Goal: Navigation & Orientation: Find specific page/section

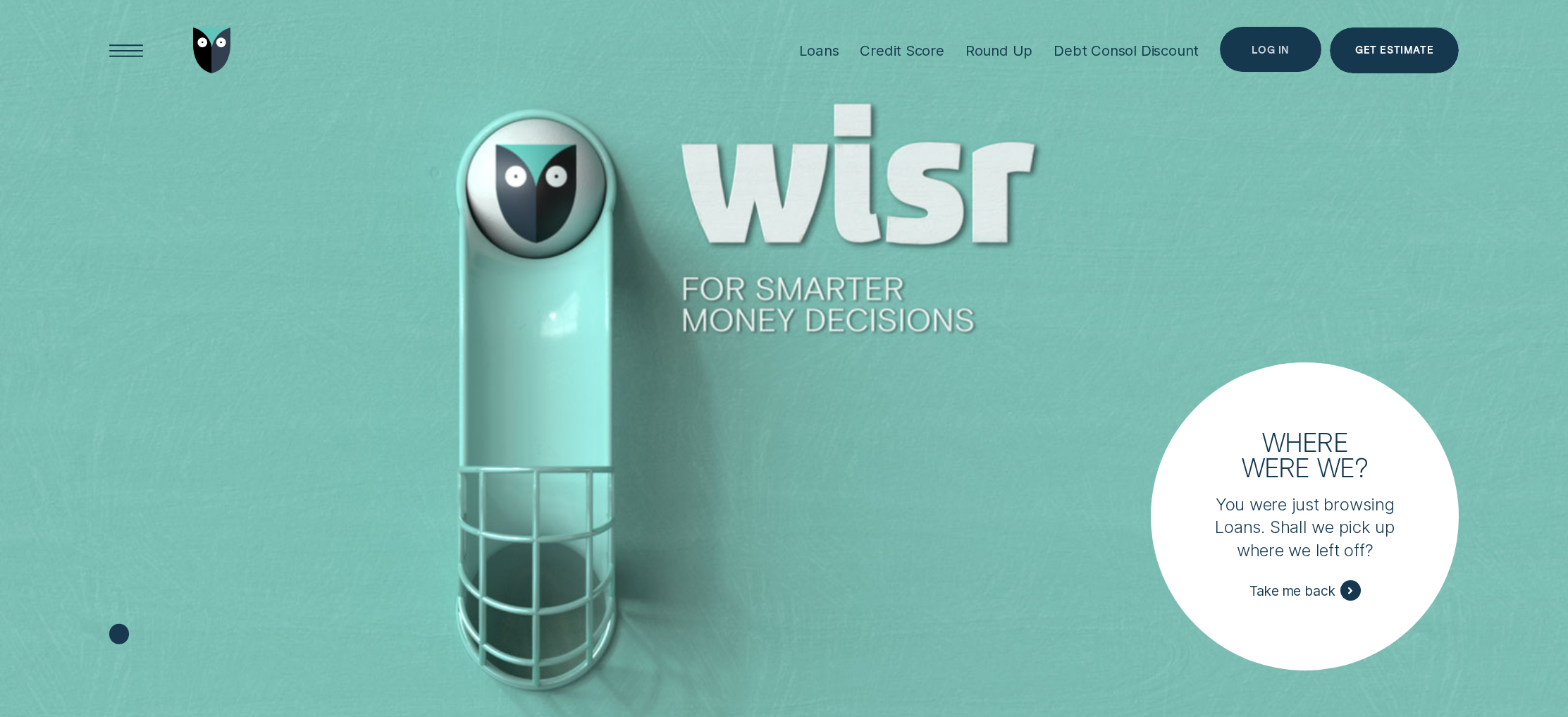
click at [1266, 58] on div "Log in" at bounding box center [1270, 50] width 101 height 46
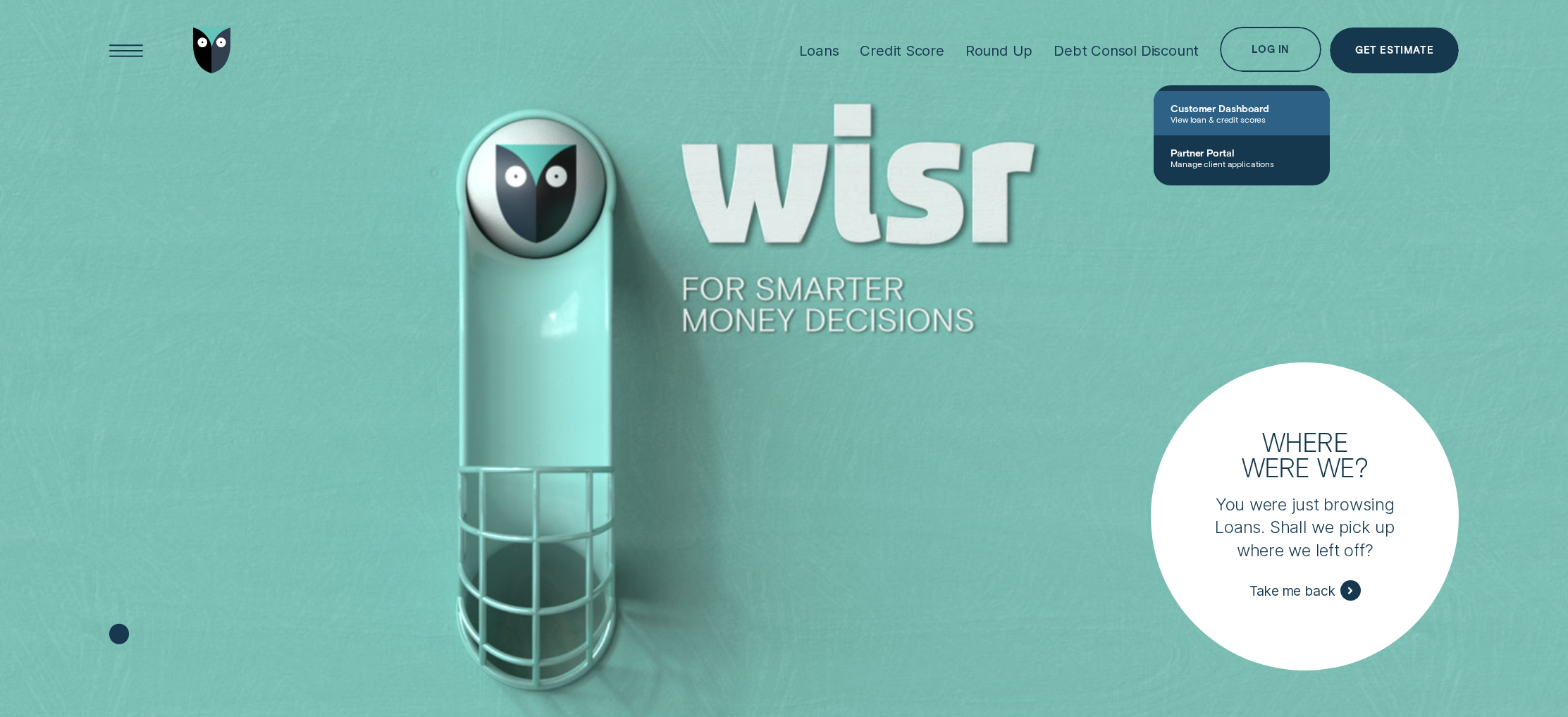
click at [1225, 119] on span "View loan & credit scores" at bounding box center [1241, 119] width 142 height 10
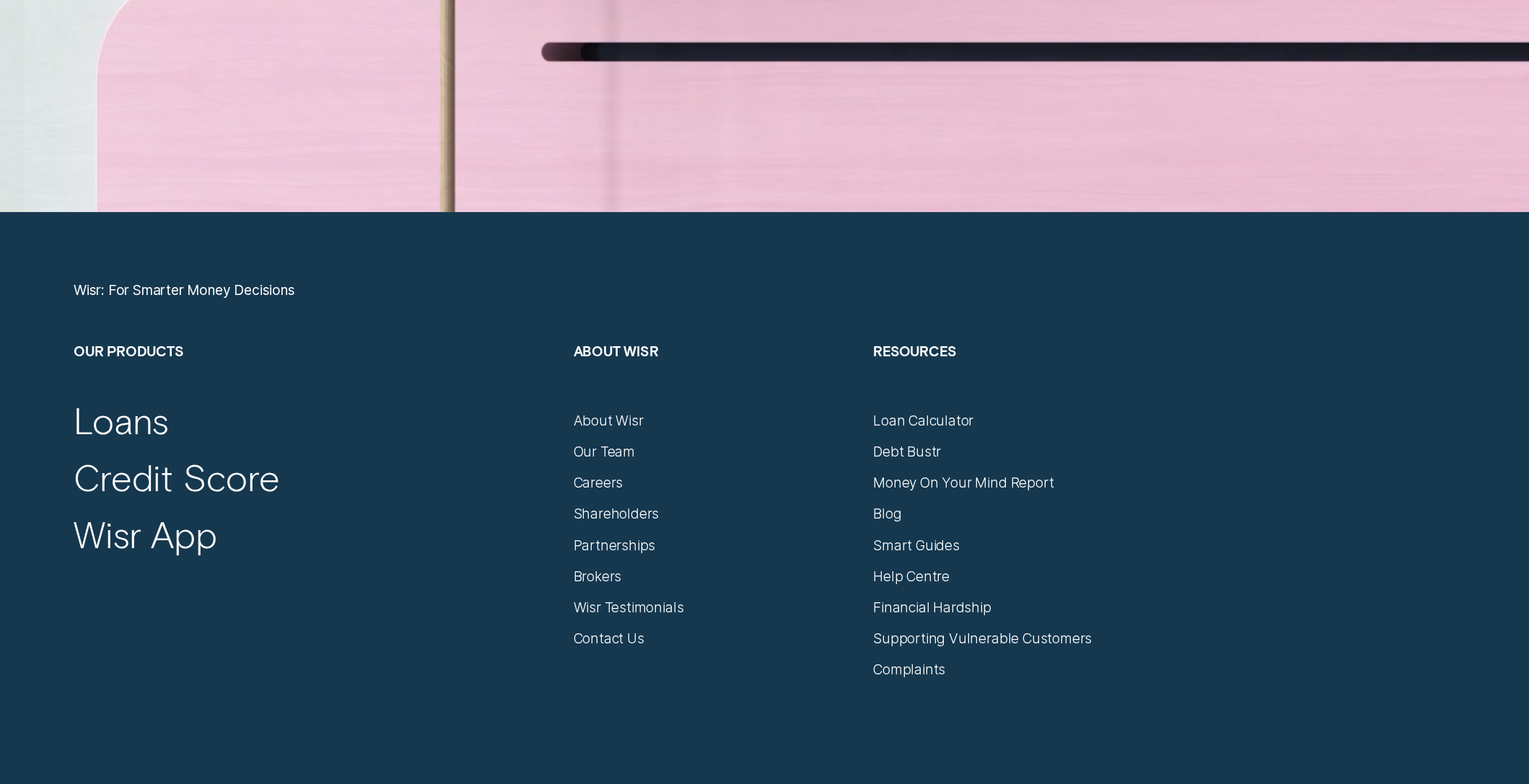
scroll to position [7029, 0]
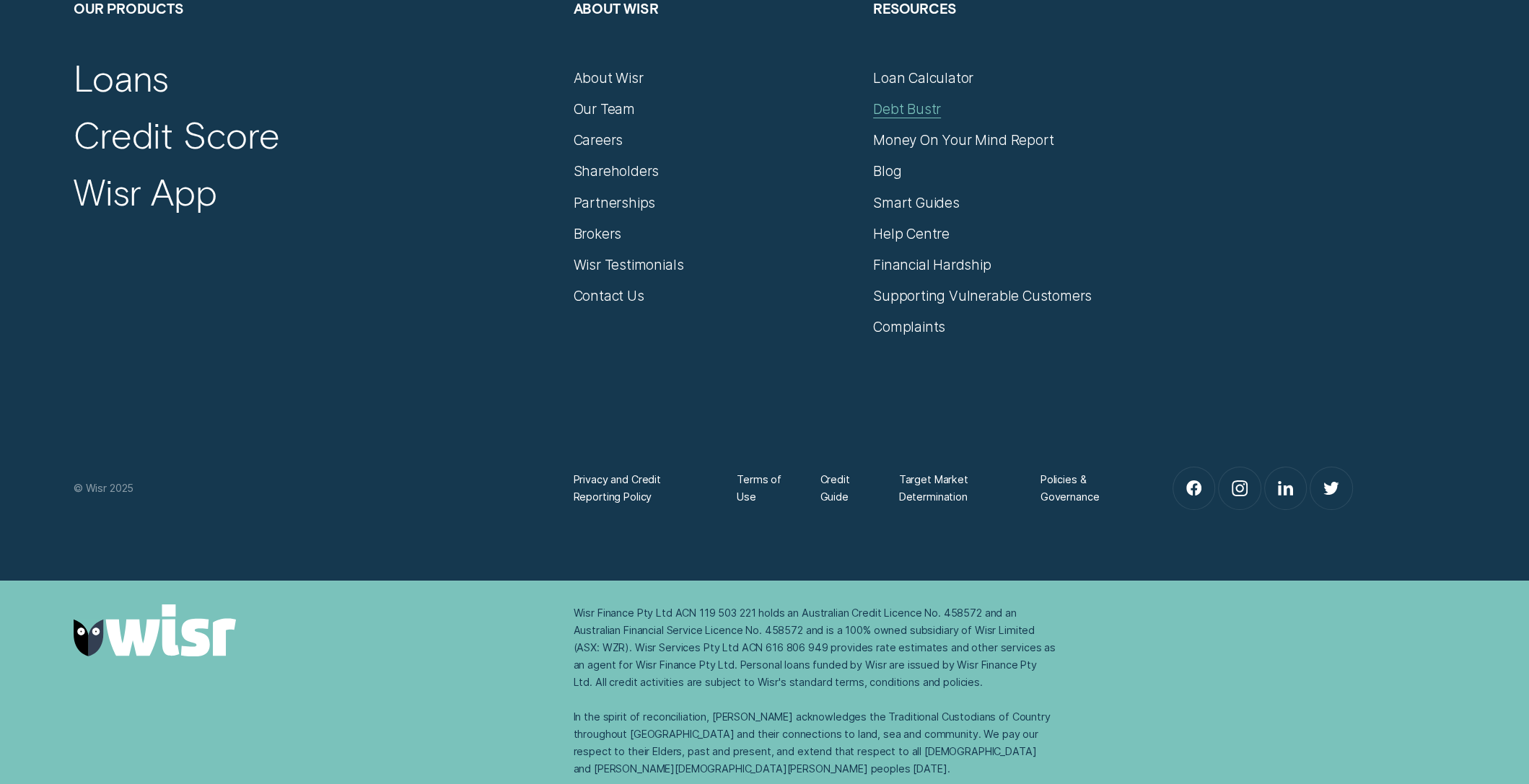
click at [907, 105] on div "Debt Bustr" at bounding box center [907, 109] width 68 height 17
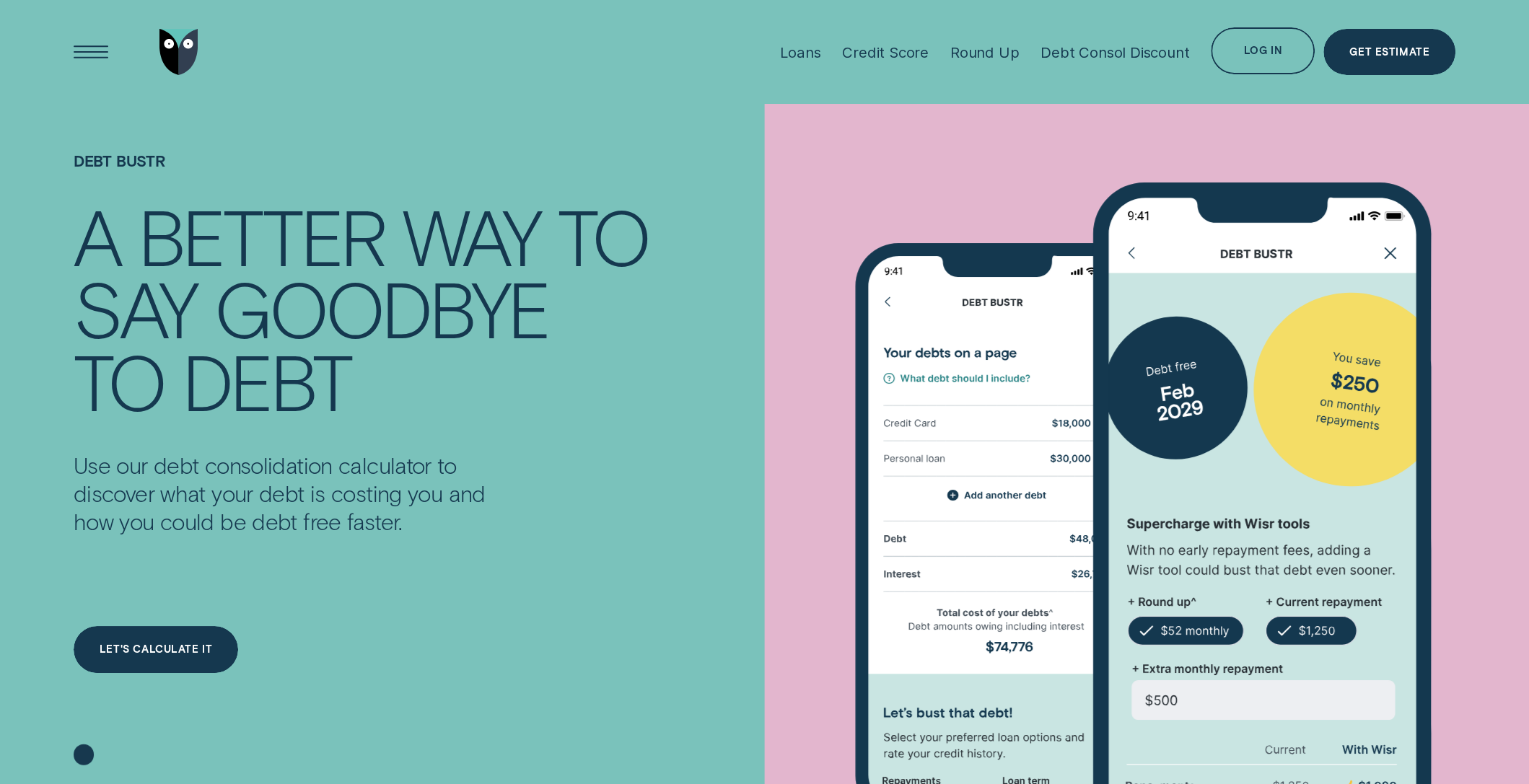
click at [185, 51] on img "Go to home page" at bounding box center [179, 52] width 39 height 47
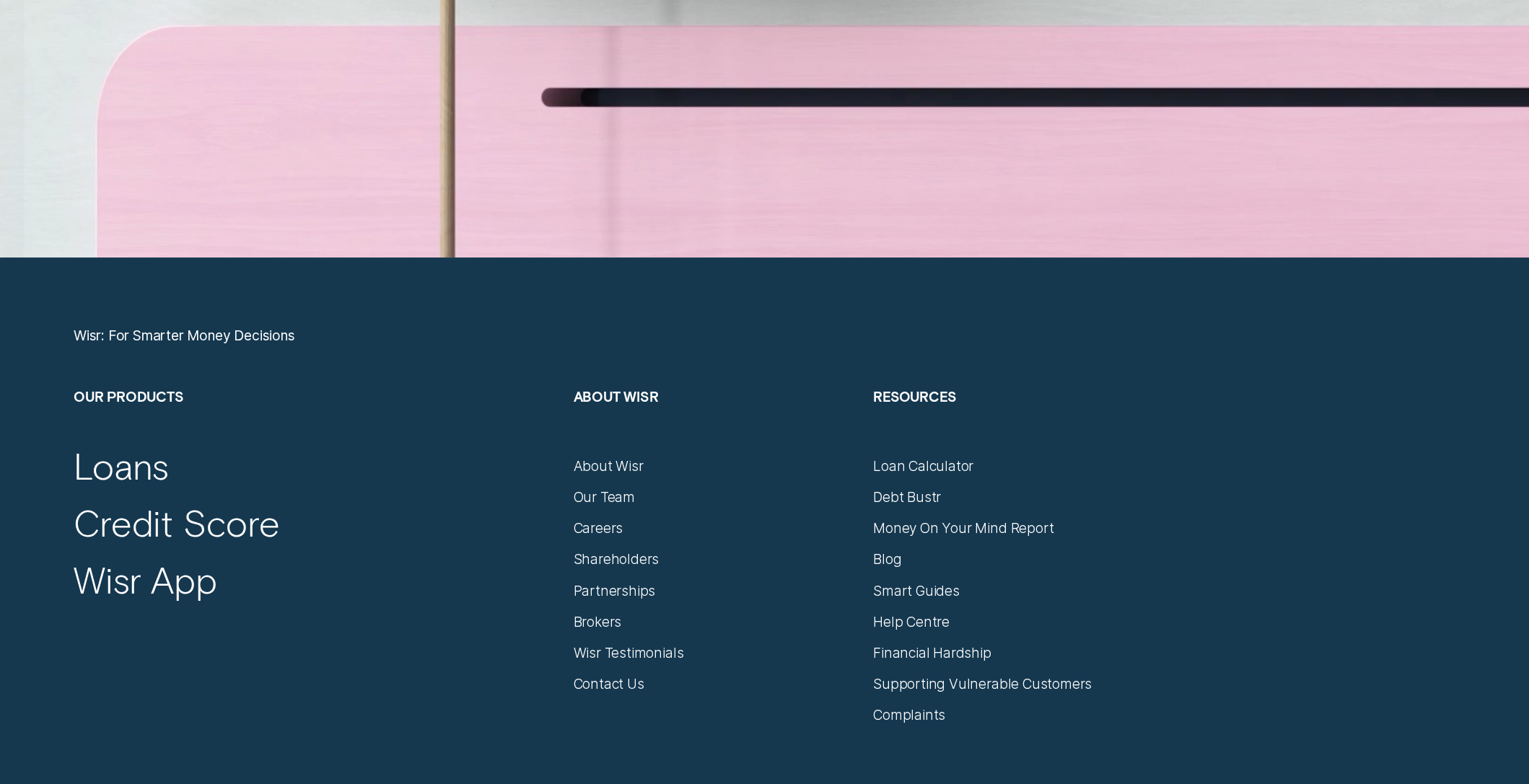
scroll to position [7029, 0]
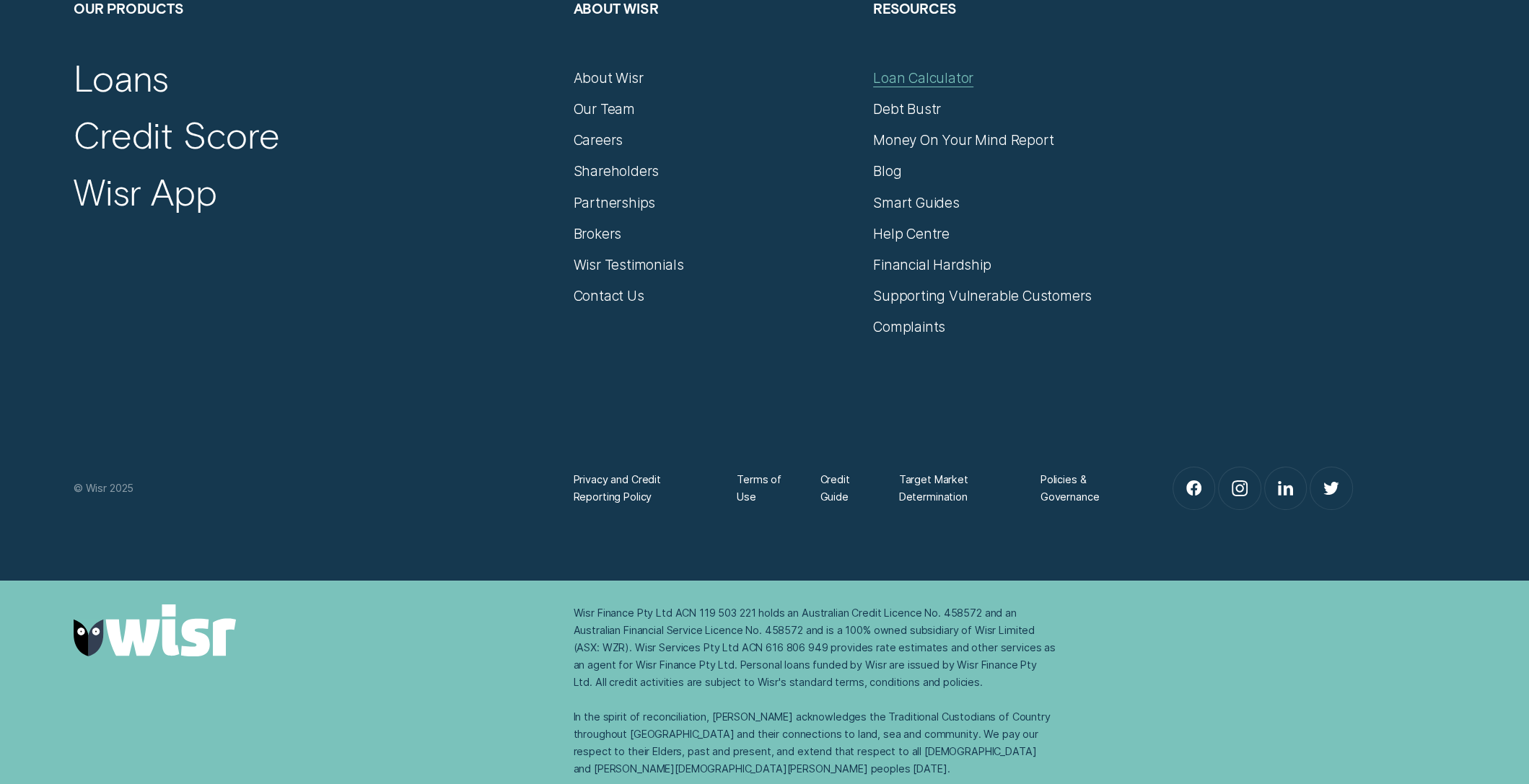
click at [944, 73] on div "Loan Calculator" at bounding box center [923, 78] width 101 height 17
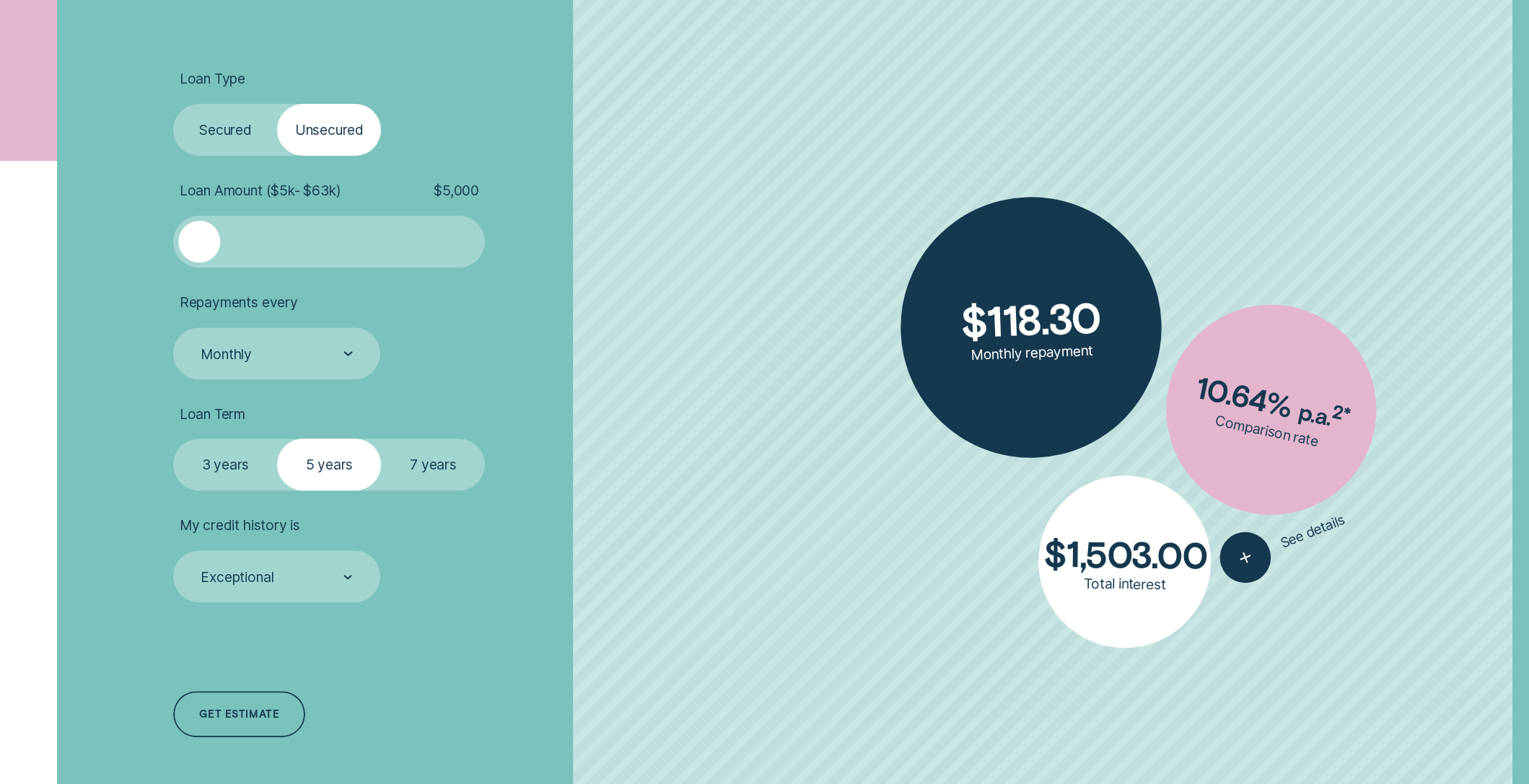
scroll to position [535, 0]
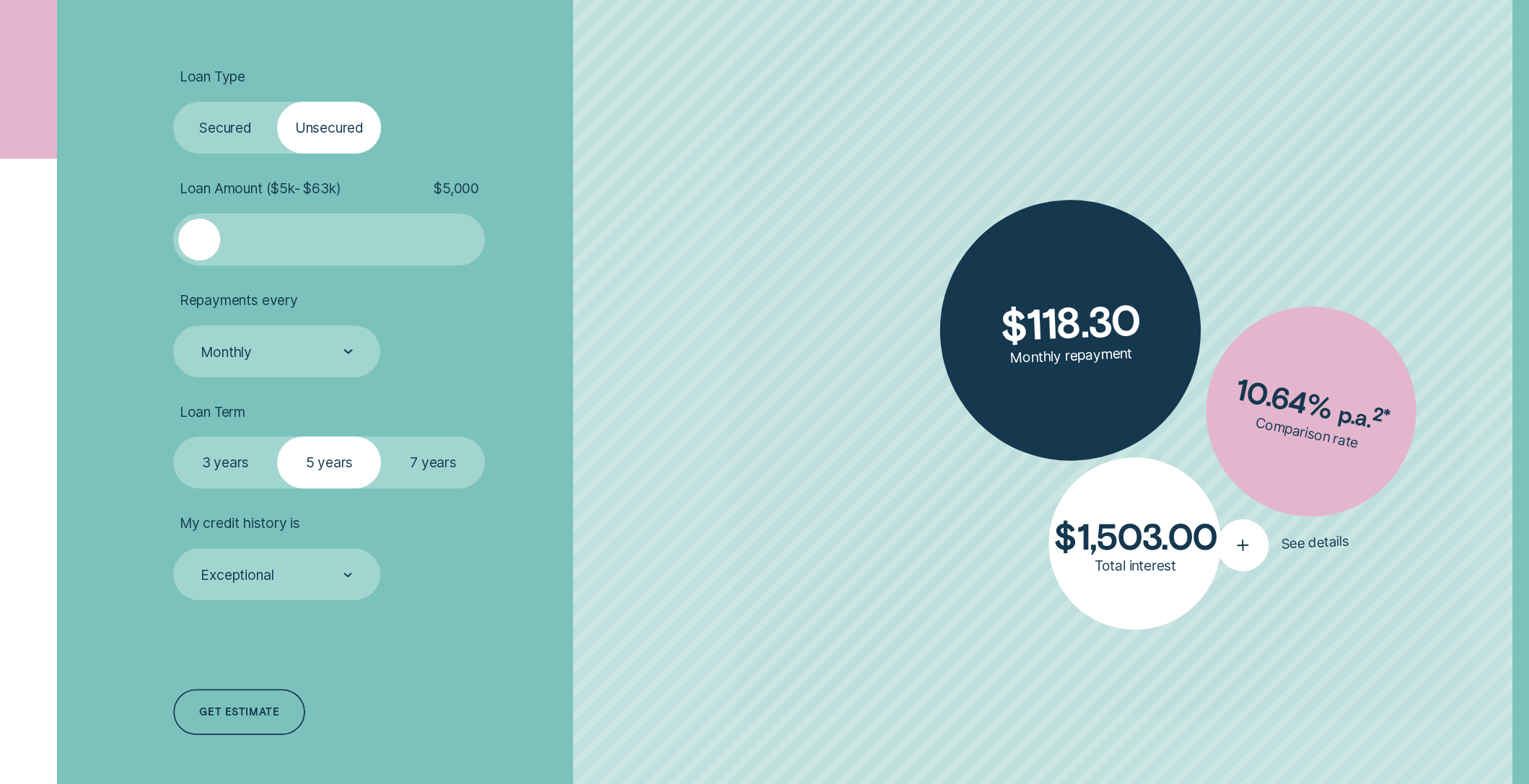
click at [1248, 556] on div "button" at bounding box center [1243, 545] width 54 height 54
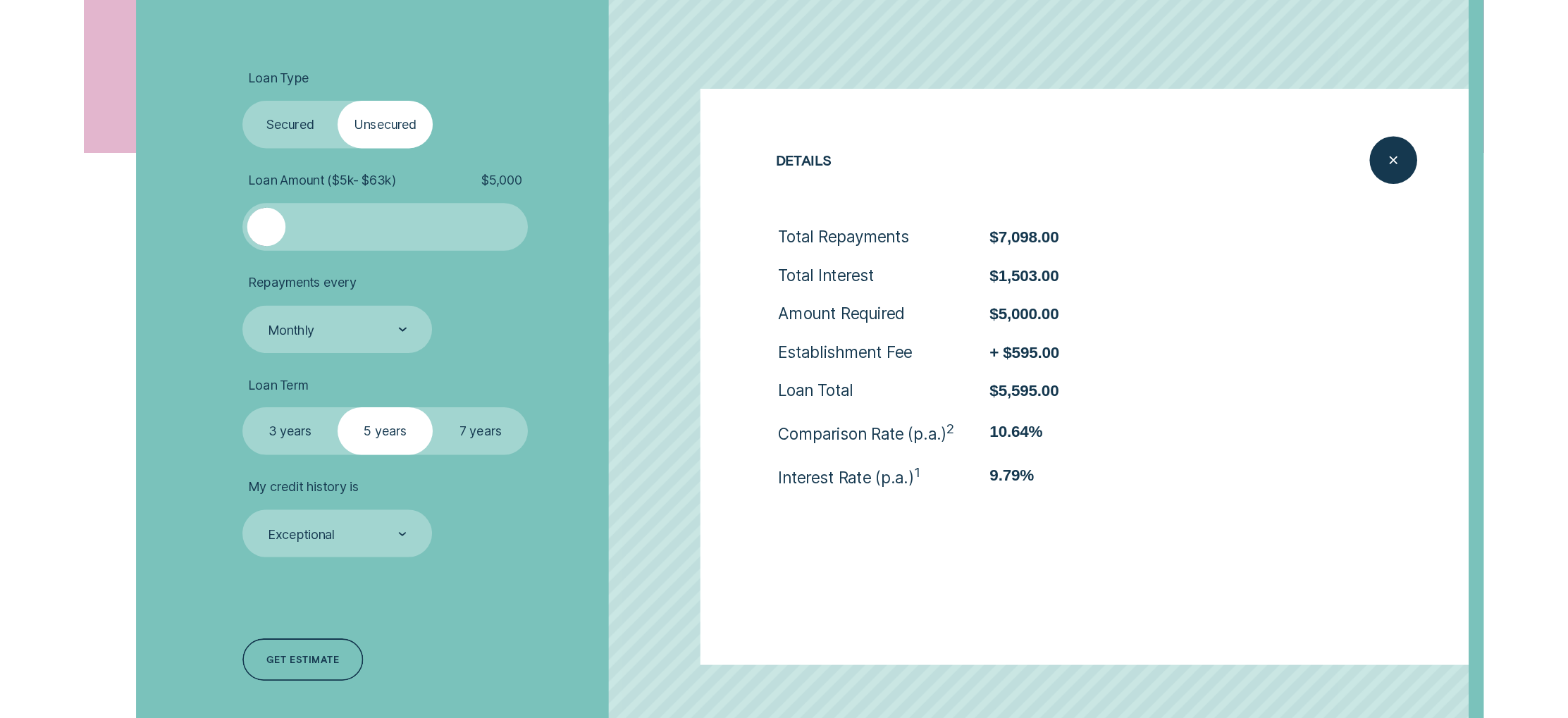
scroll to position [509, 0]
